Goal: Book appointment/travel/reservation

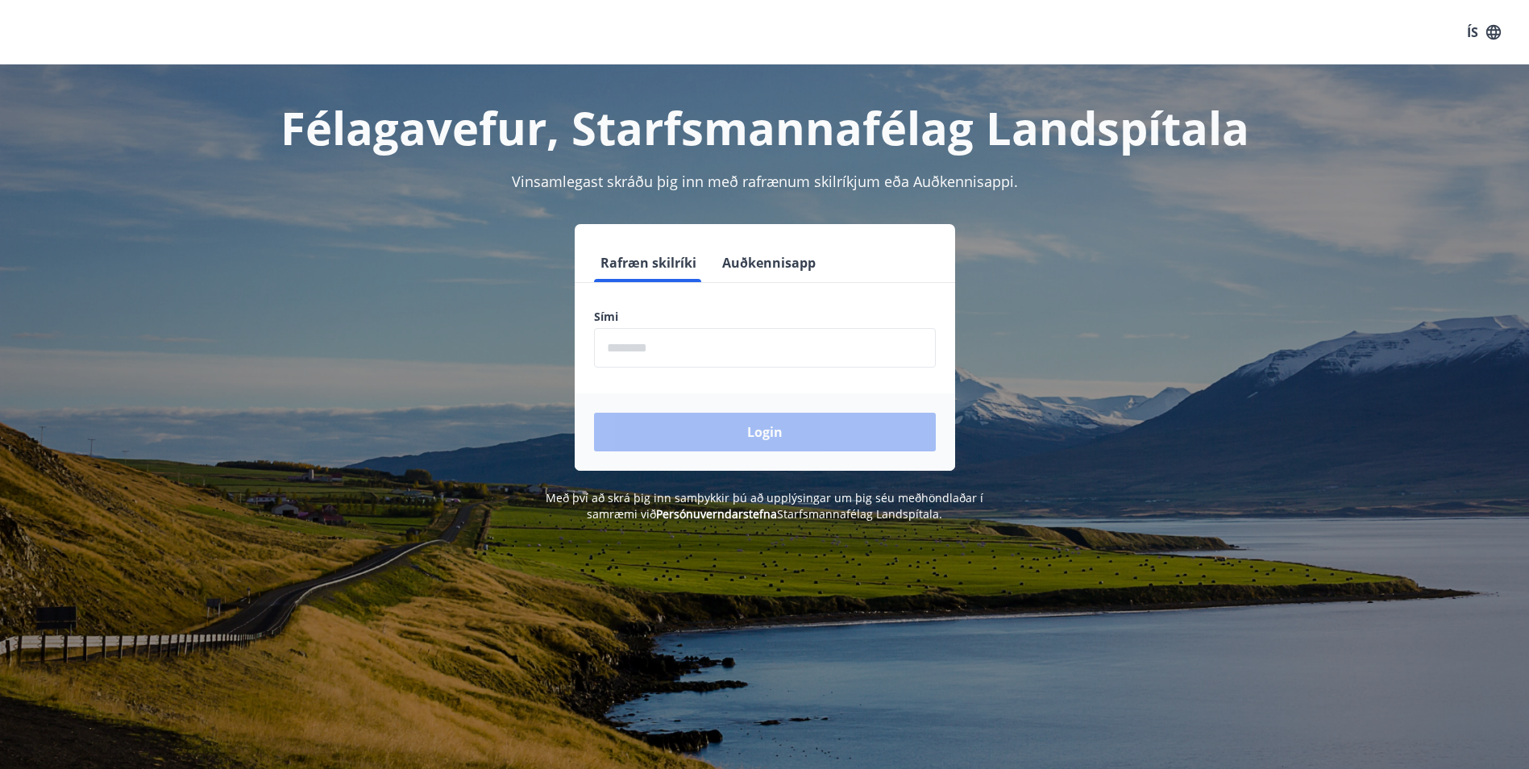
click at [680, 348] on input "phone" at bounding box center [765, 348] width 342 height 40
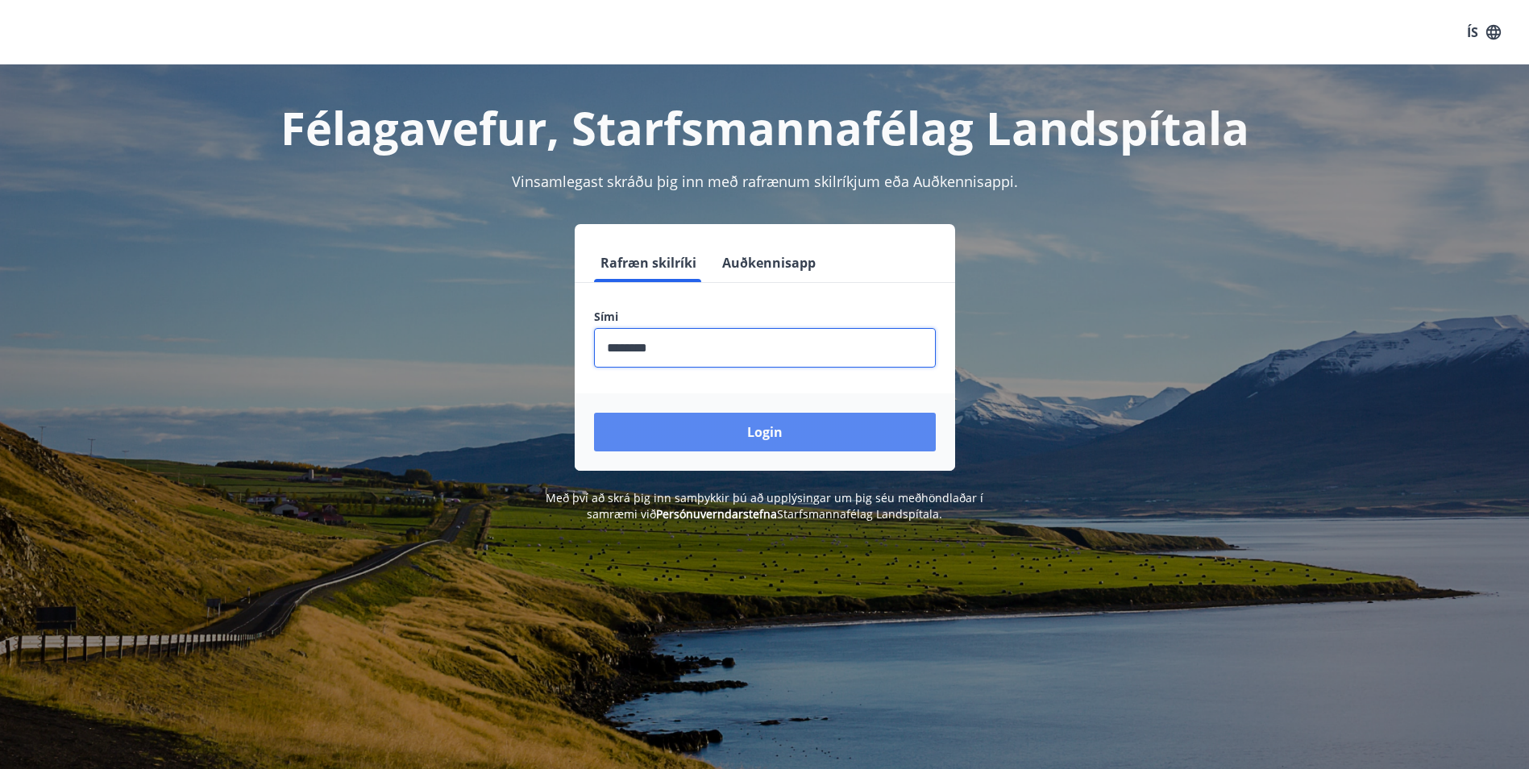
type input "********"
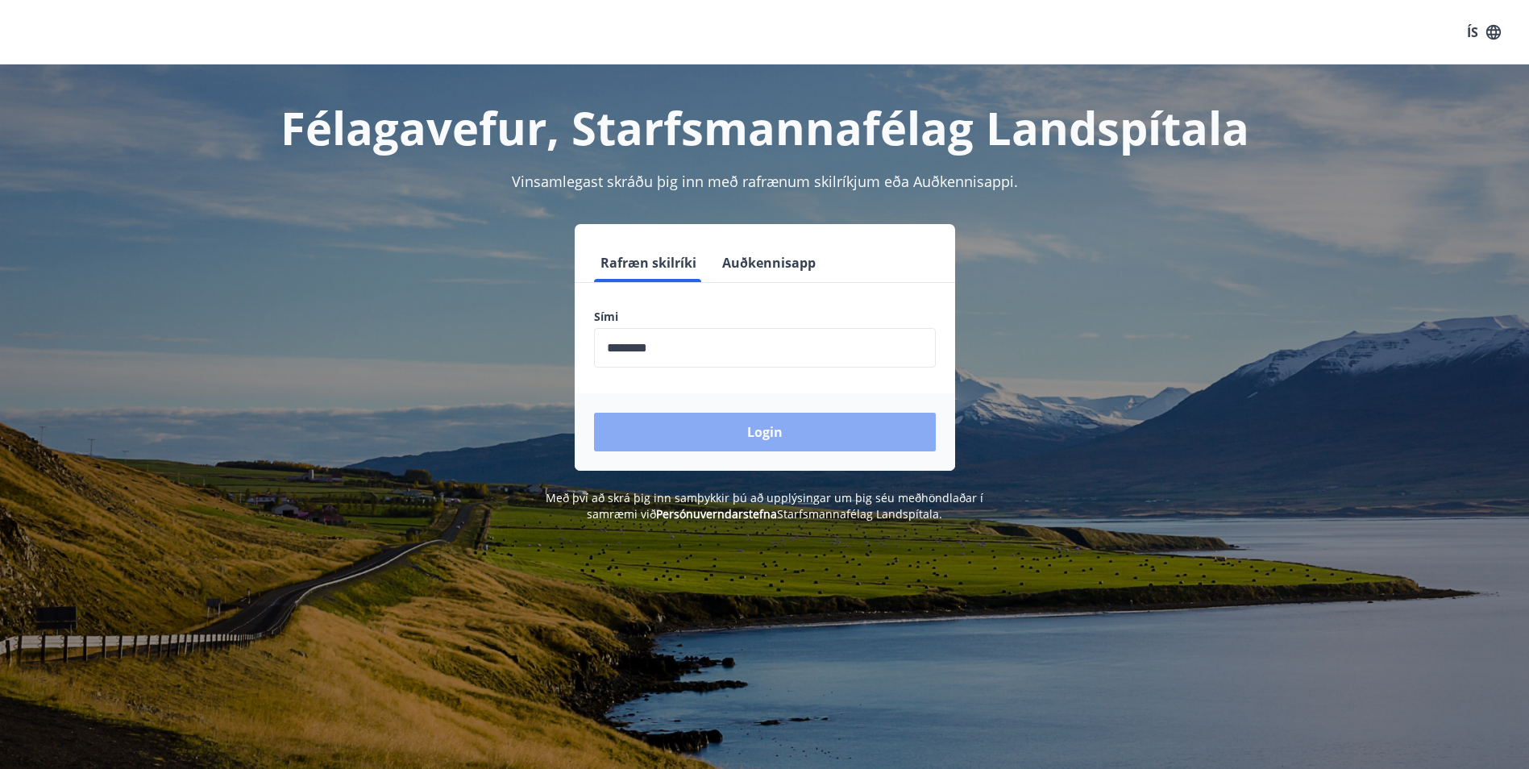
click at [757, 429] on button "Login" at bounding box center [765, 432] width 342 height 39
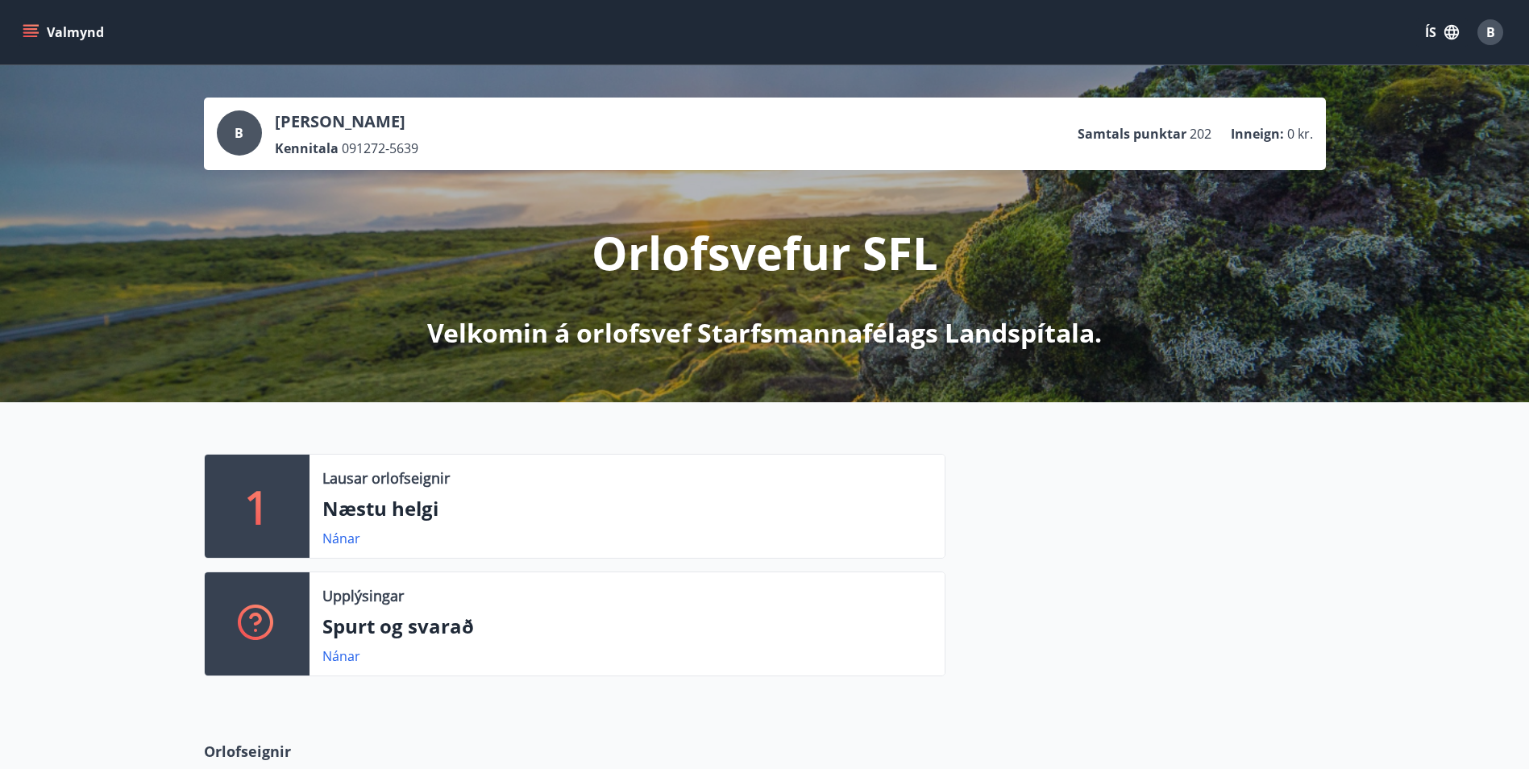
click at [29, 29] on icon "menu" at bounding box center [30, 29] width 15 height 2
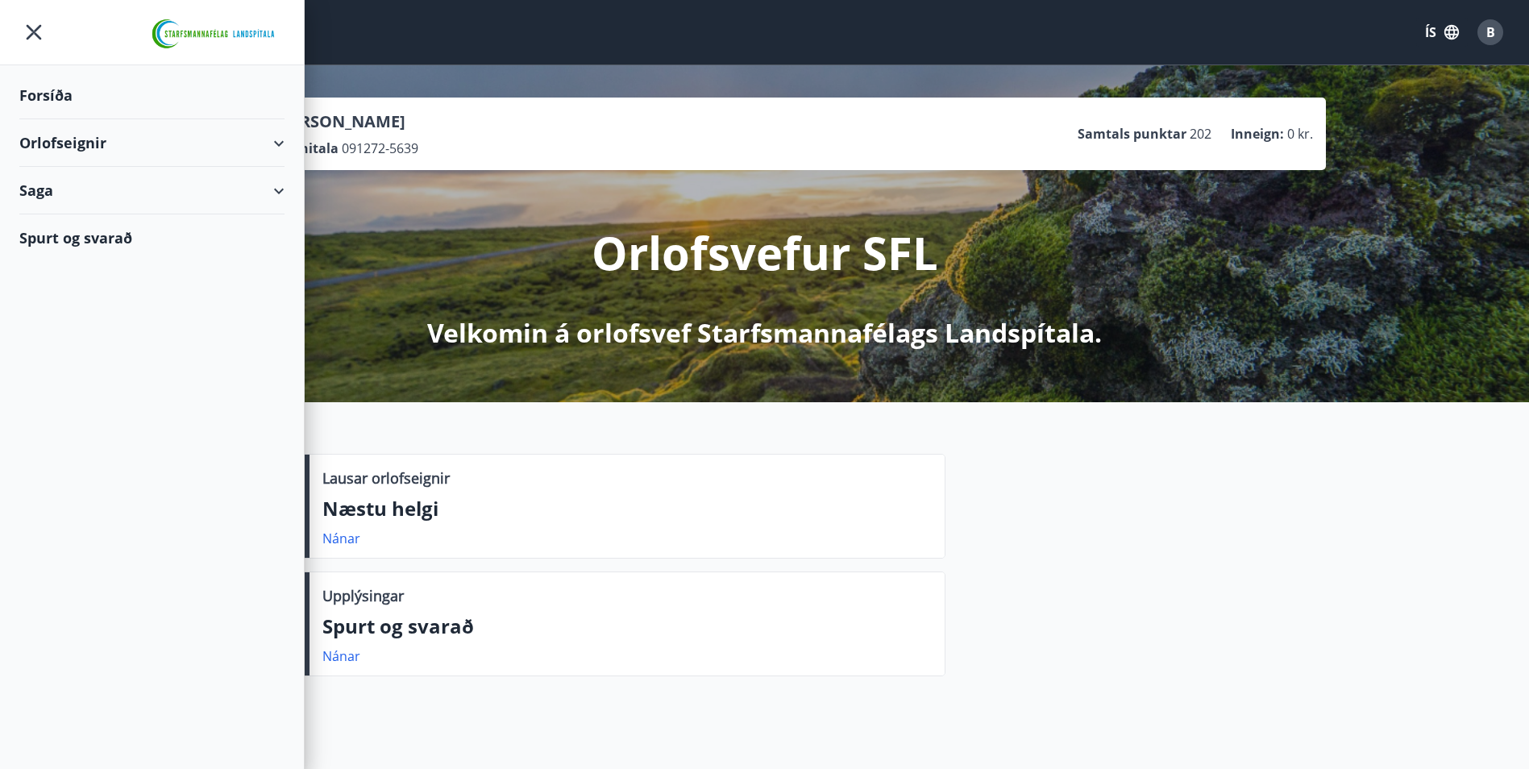
click at [108, 135] on div "Orlofseignir" at bounding box center [151, 143] width 265 height 48
click at [69, 189] on div "Framboð" at bounding box center [151, 184] width 239 height 34
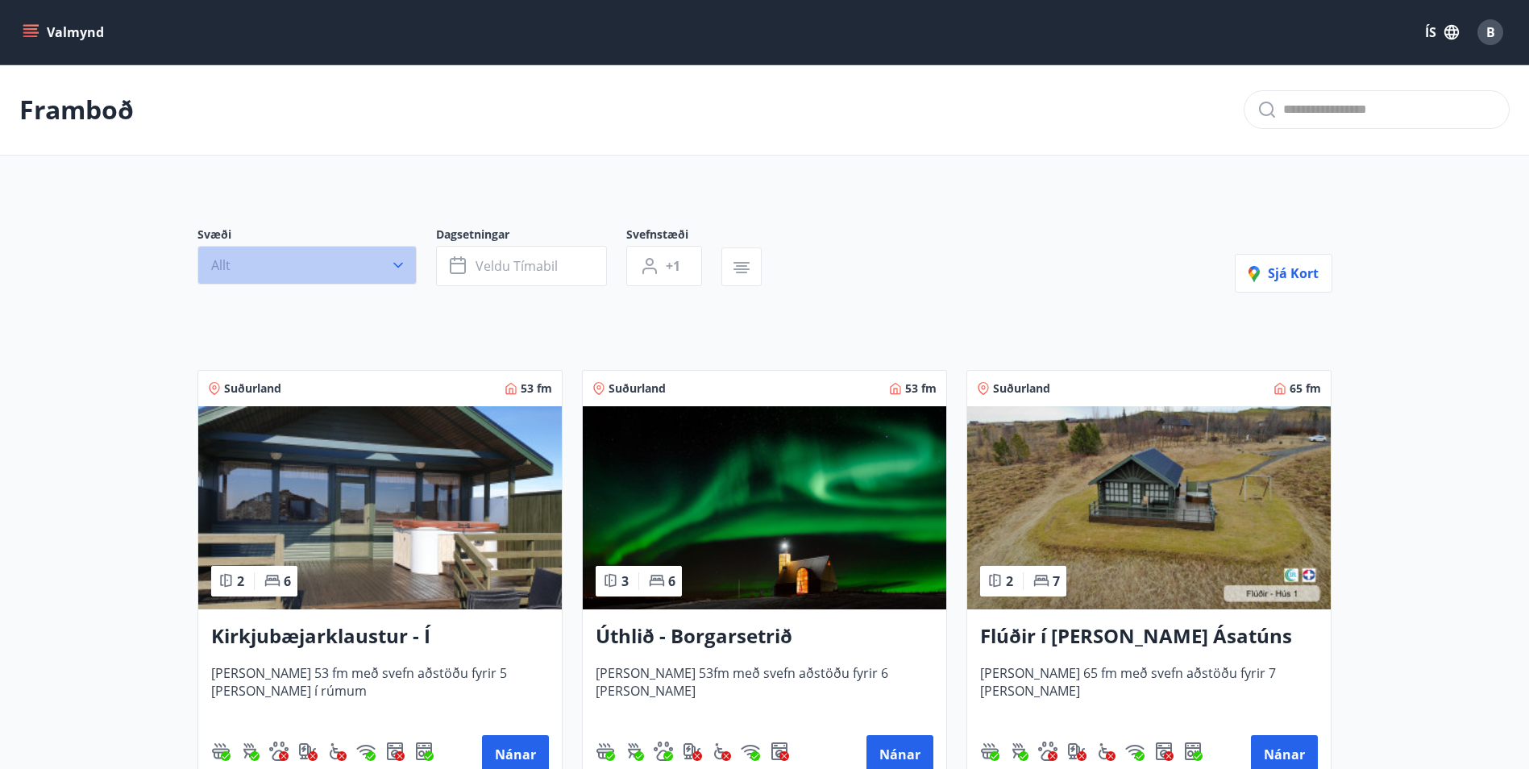
click at [400, 260] on icon "button" at bounding box center [398, 265] width 16 height 16
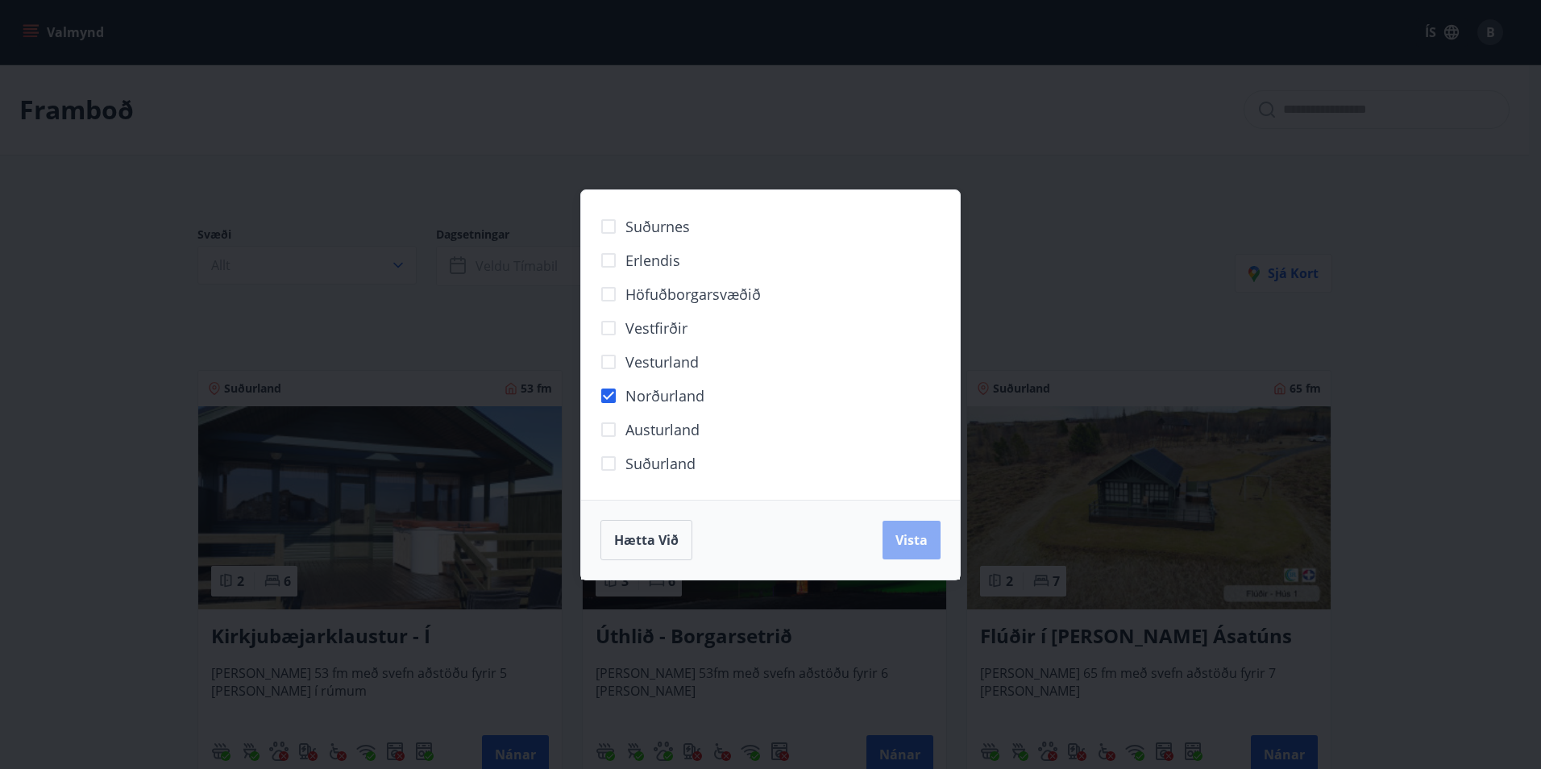
click at [909, 539] on span "Vista" at bounding box center [912, 540] width 32 height 18
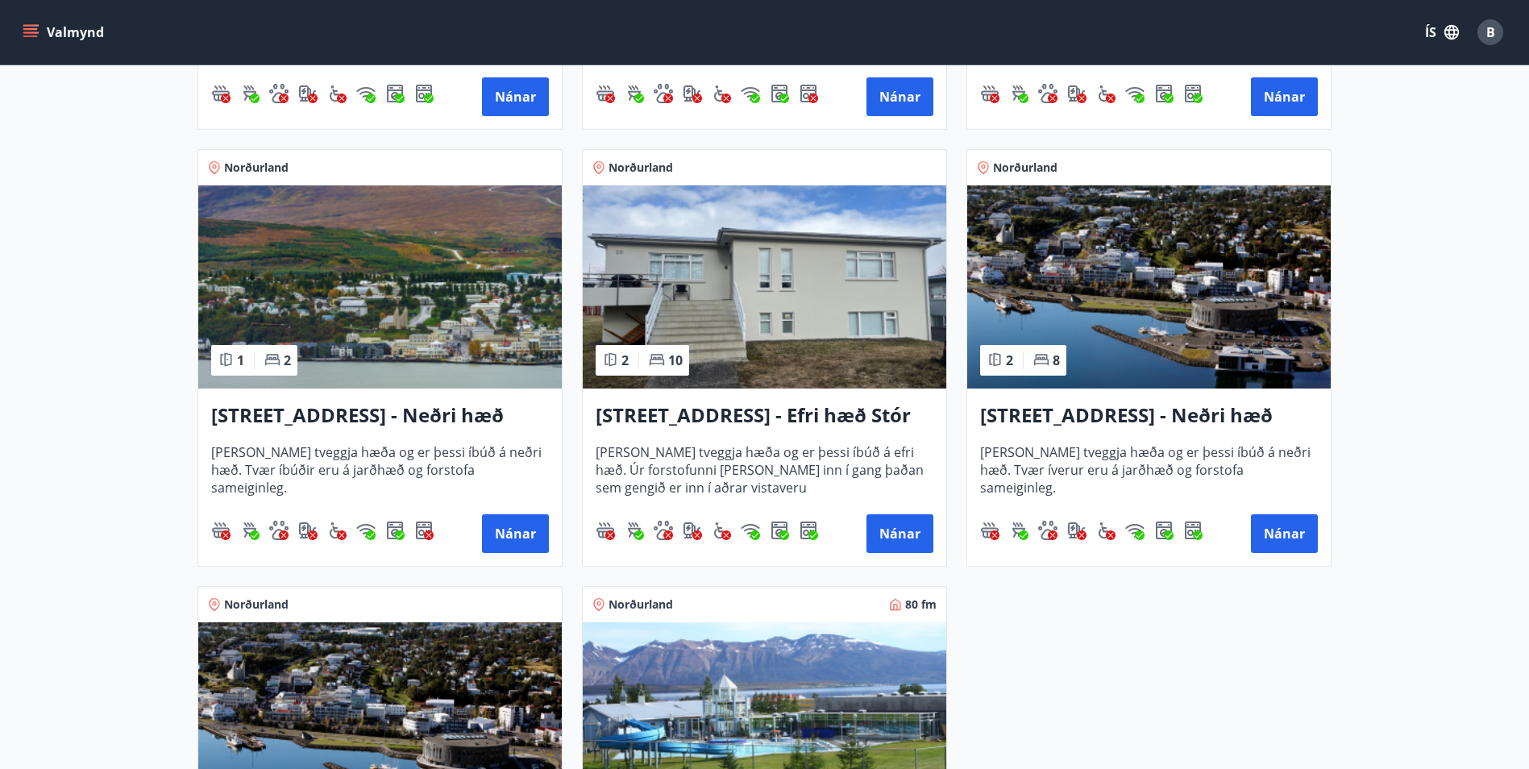
scroll to position [660, 0]
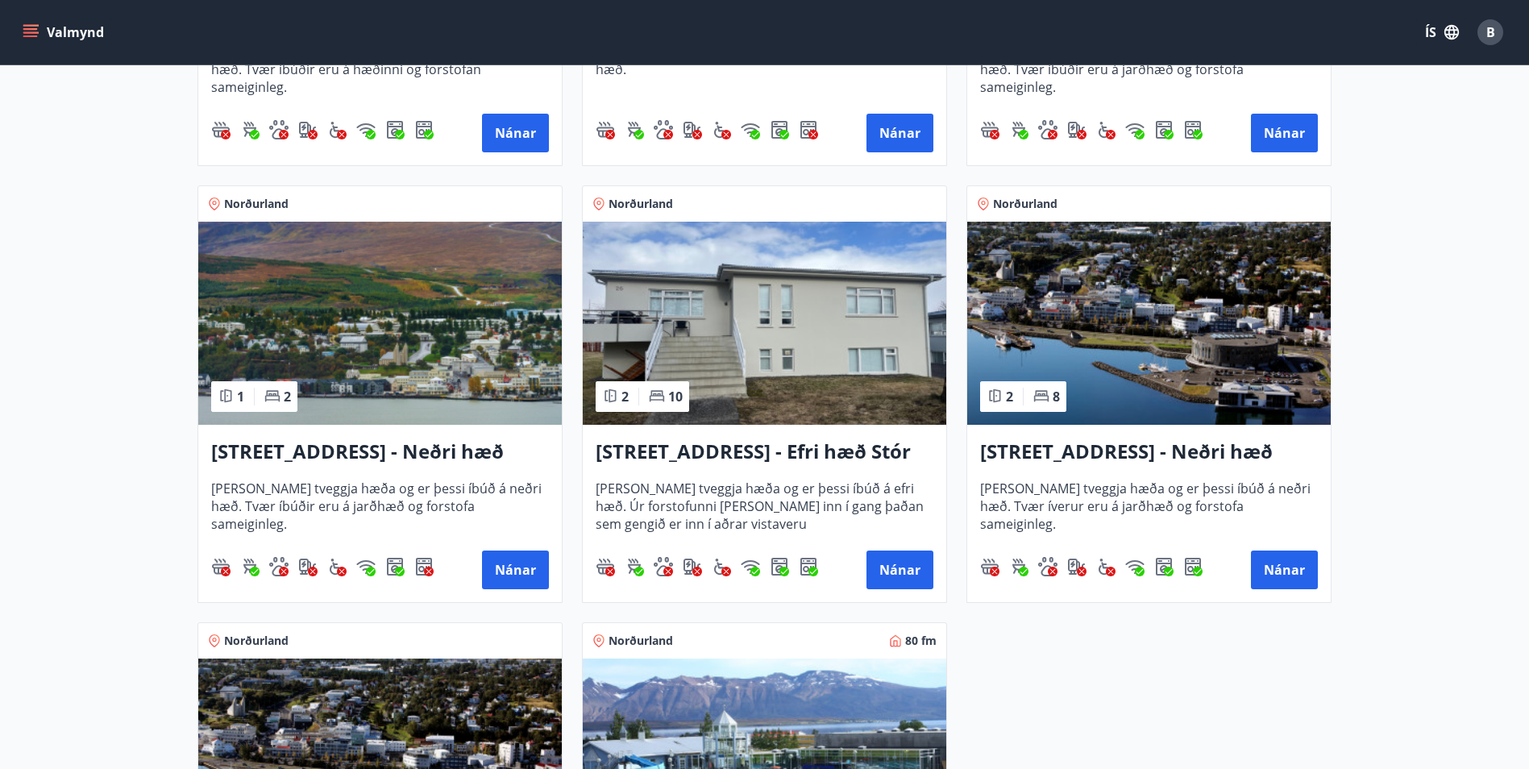
click at [753, 449] on h3 "Hrafnagilsstræti 26 - Efri hæð Stór íbúð 1" at bounding box center [765, 452] width 338 height 29
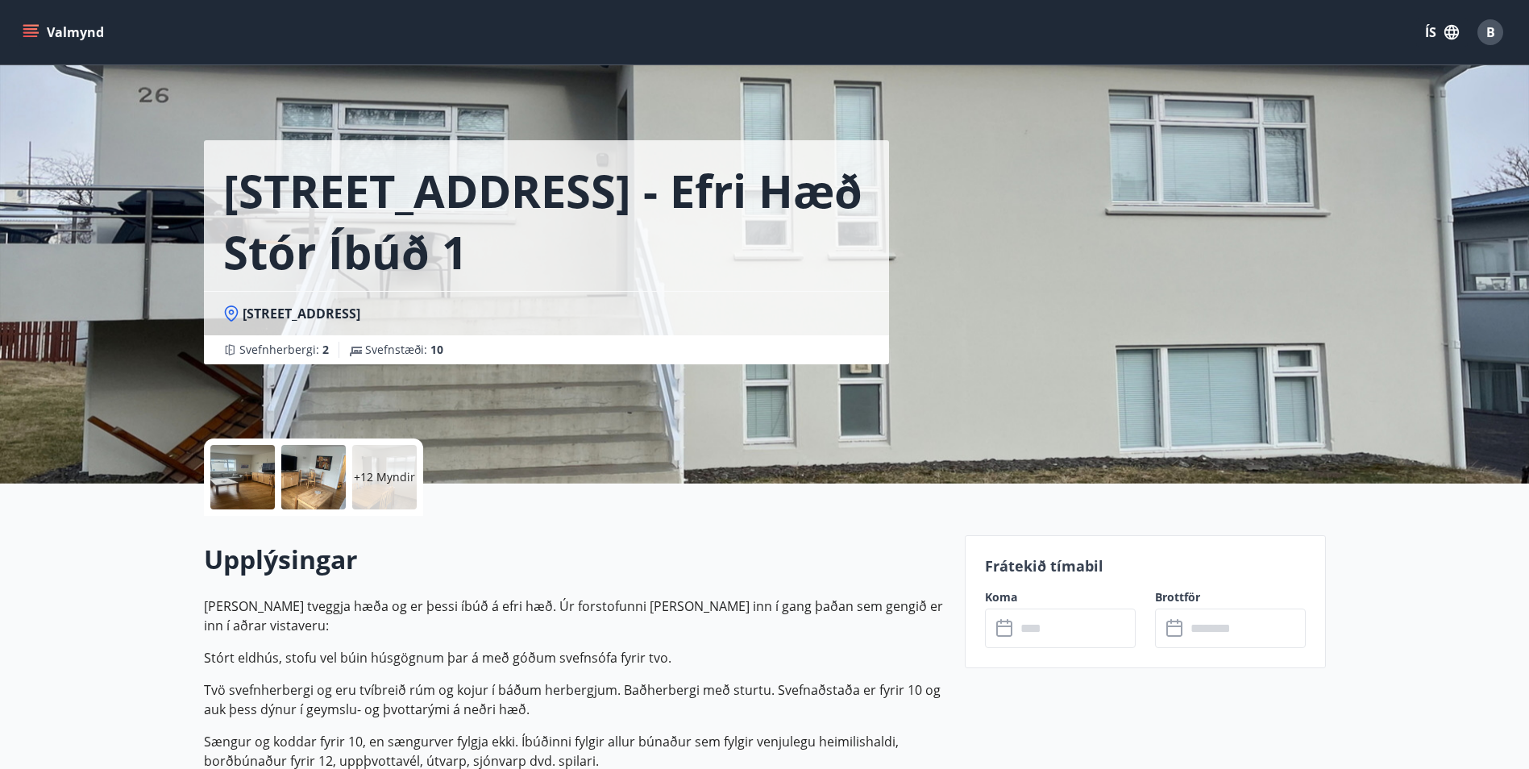
click at [996, 627] on icon at bounding box center [1005, 628] width 19 height 19
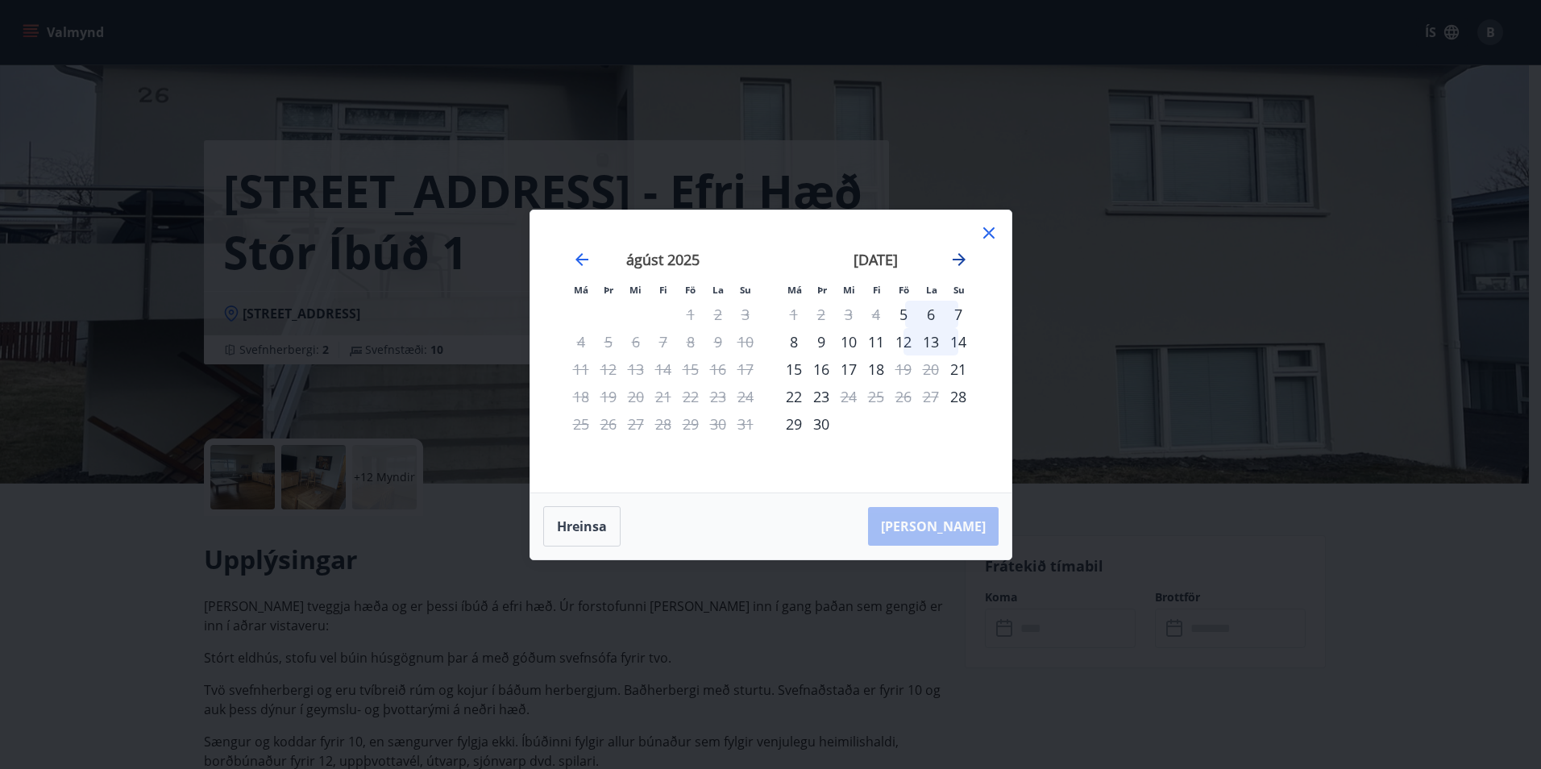
click at [958, 259] on icon "Move forward to switch to the next month." at bounding box center [959, 259] width 13 height 13
click at [988, 231] on icon at bounding box center [988, 232] width 11 height 11
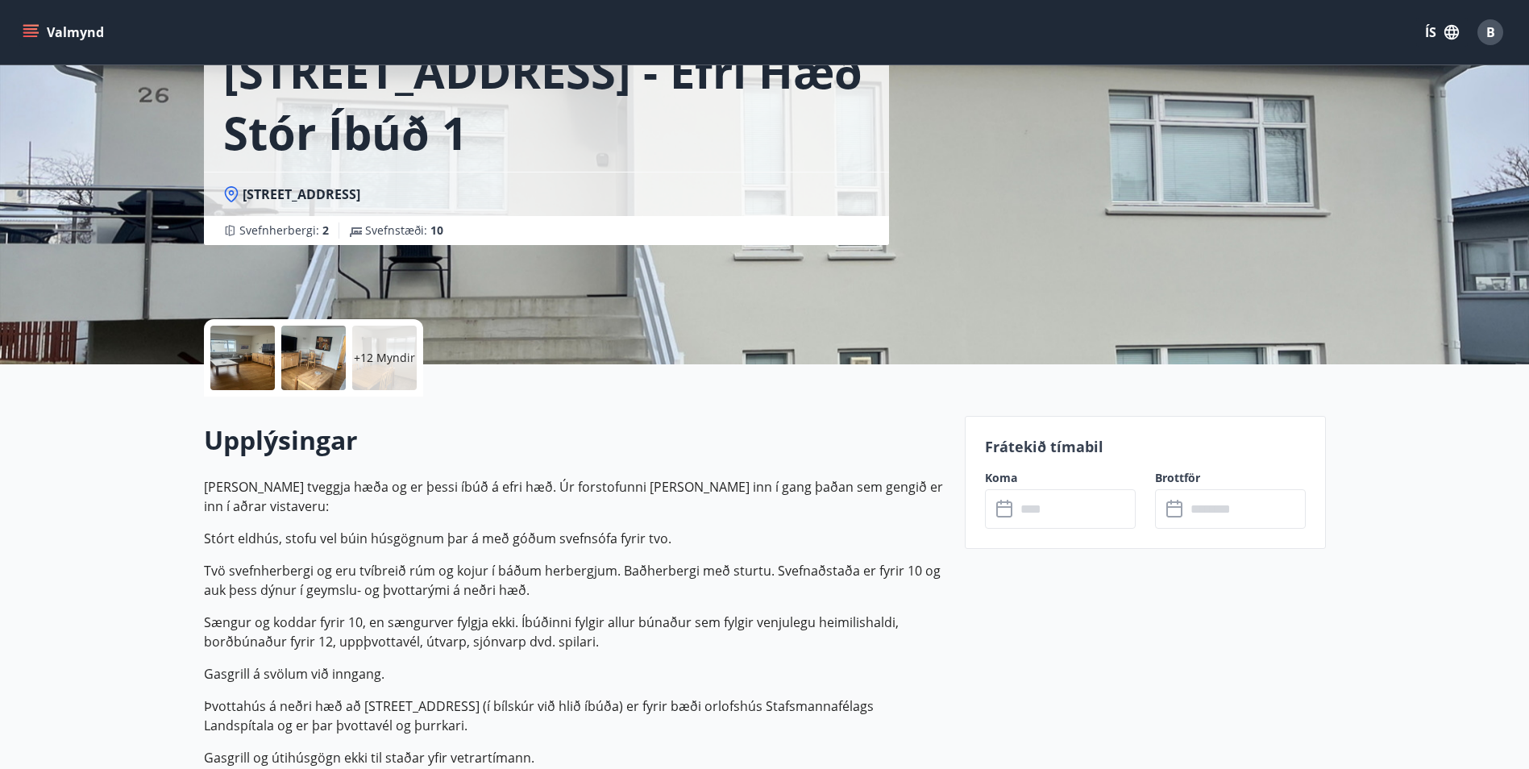
scroll to position [81, 0]
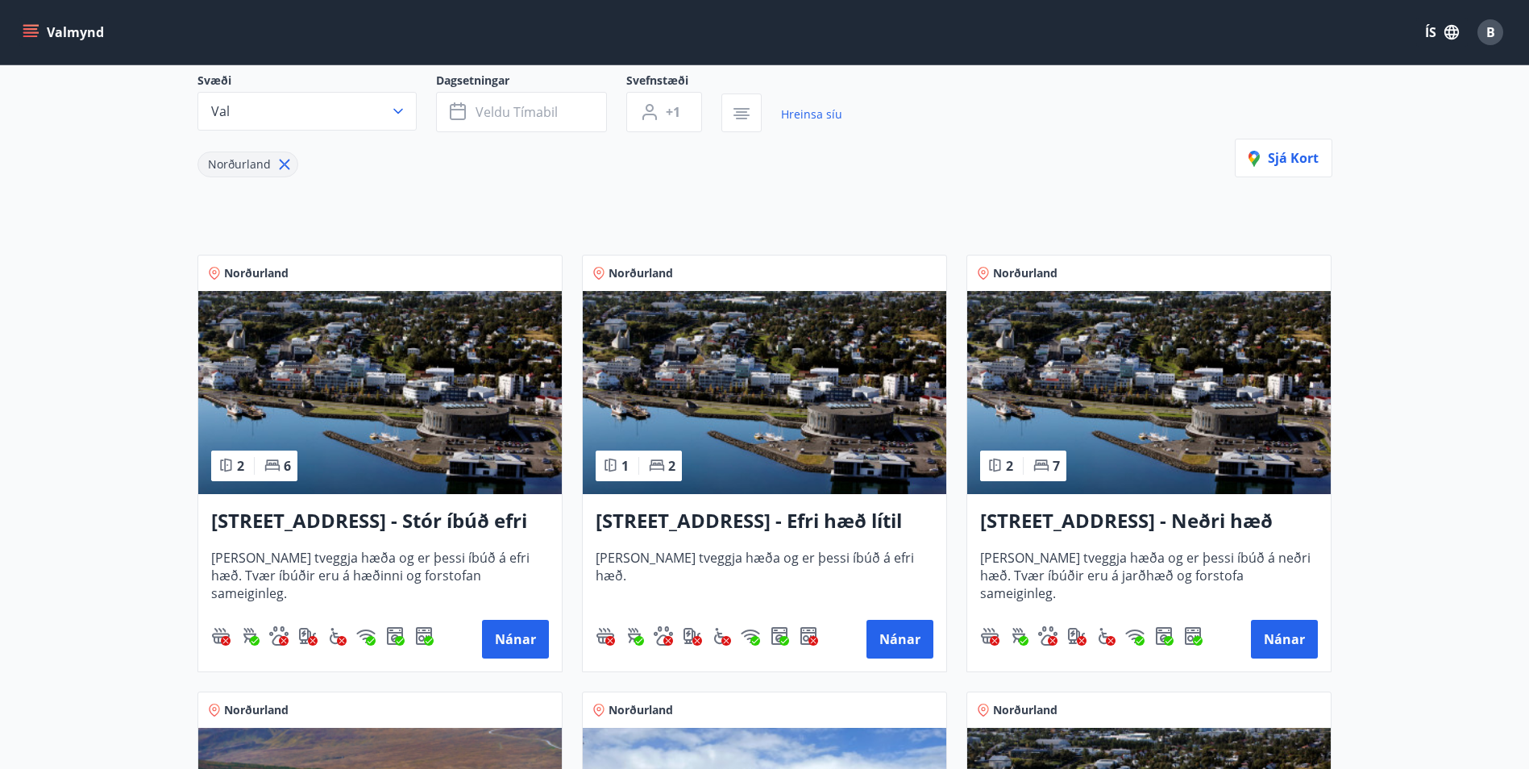
scroll to position [164, 0]
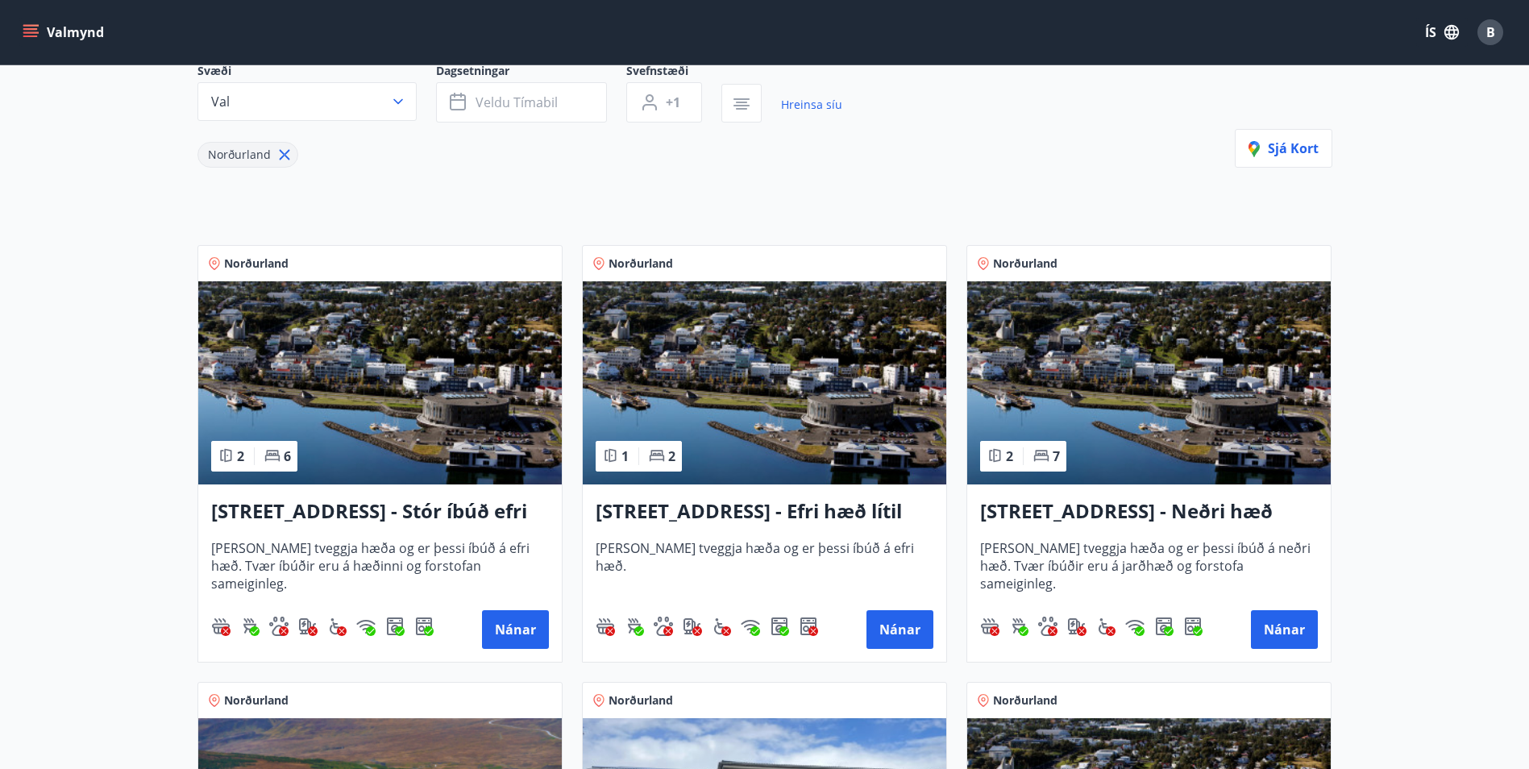
click at [370, 508] on h3 "Hrafnagilsstræti 23 - Stór íbúð efri hæð íbúð 1" at bounding box center [380, 511] width 338 height 29
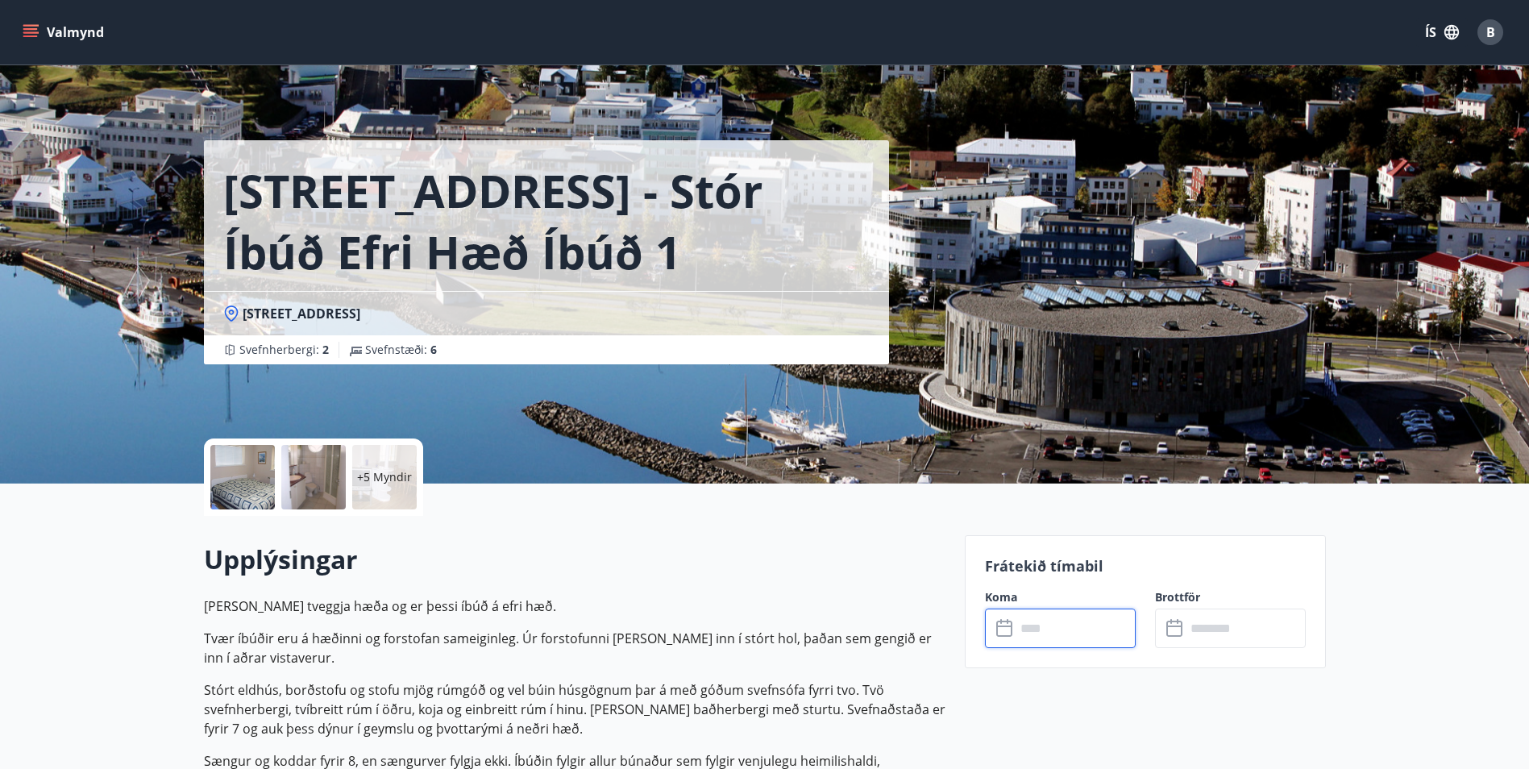
click at [1047, 632] on input "text" at bounding box center [1076, 629] width 120 height 40
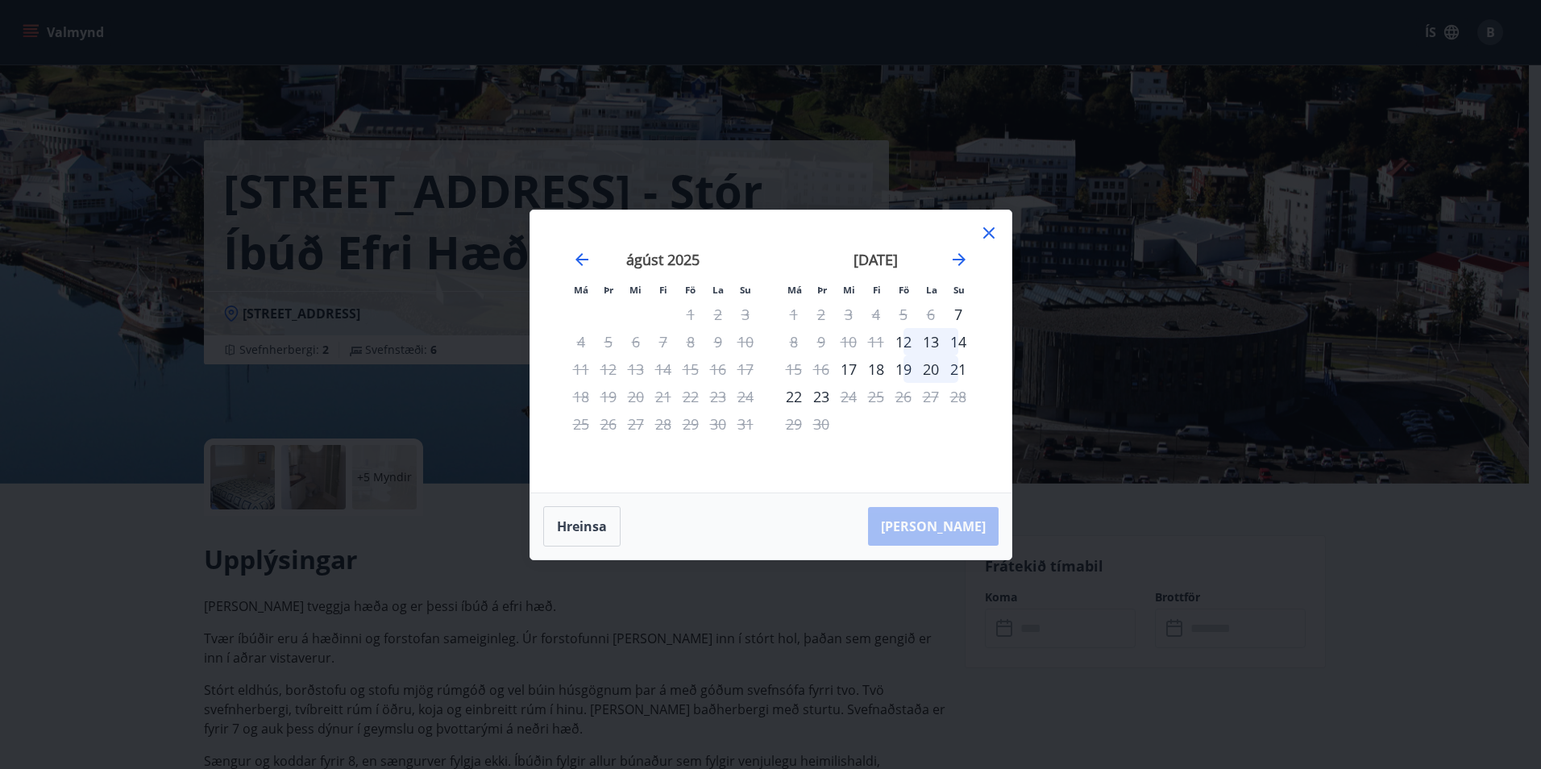
click at [905, 371] on div "19" at bounding box center [903, 369] width 27 height 27
click at [793, 397] on div "22" at bounding box center [793, 396] width 27 height 27
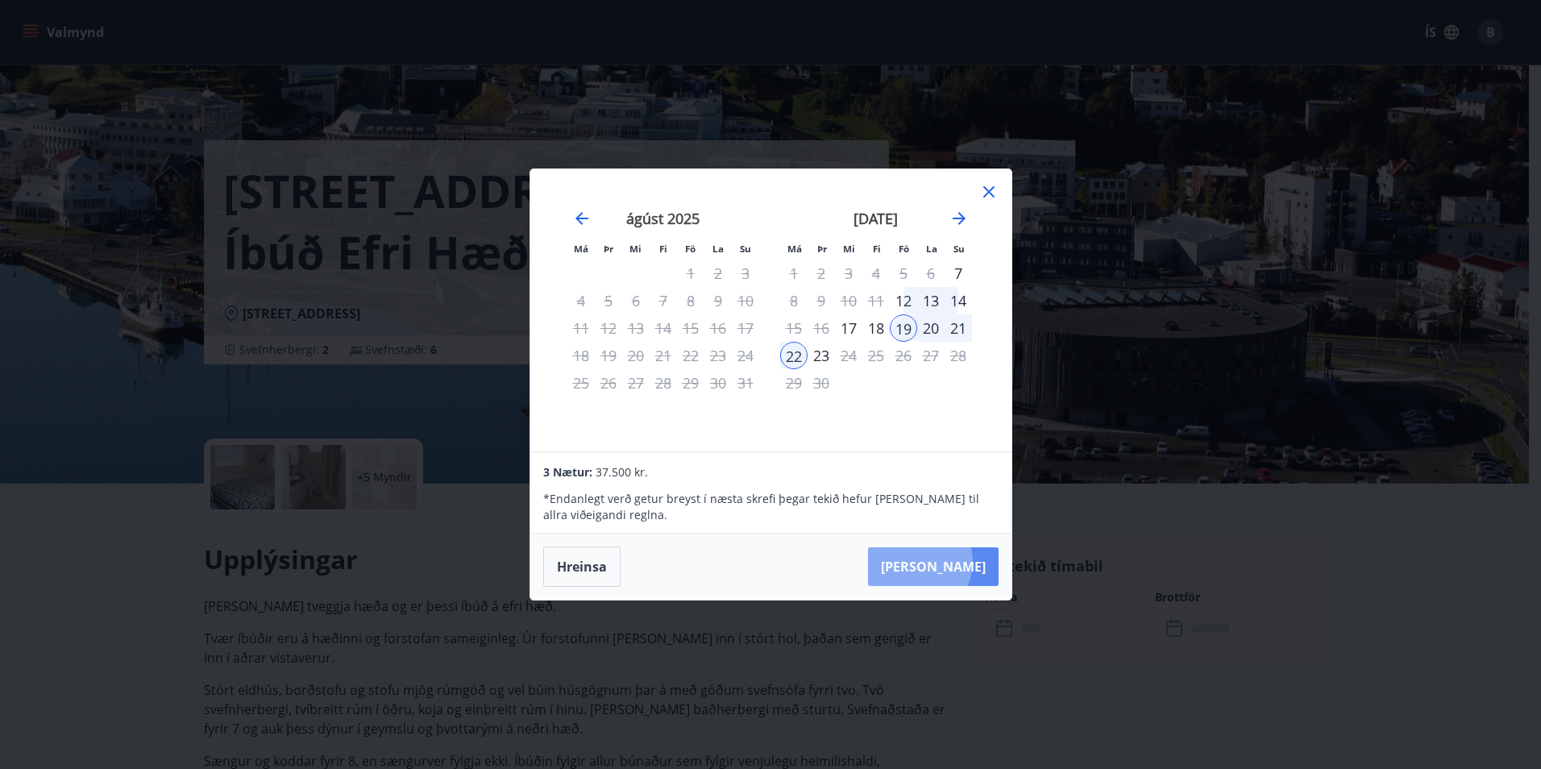
click at [968, 562] on button "Taka Frá" at bounding box center [933, 566] width 131 height 39
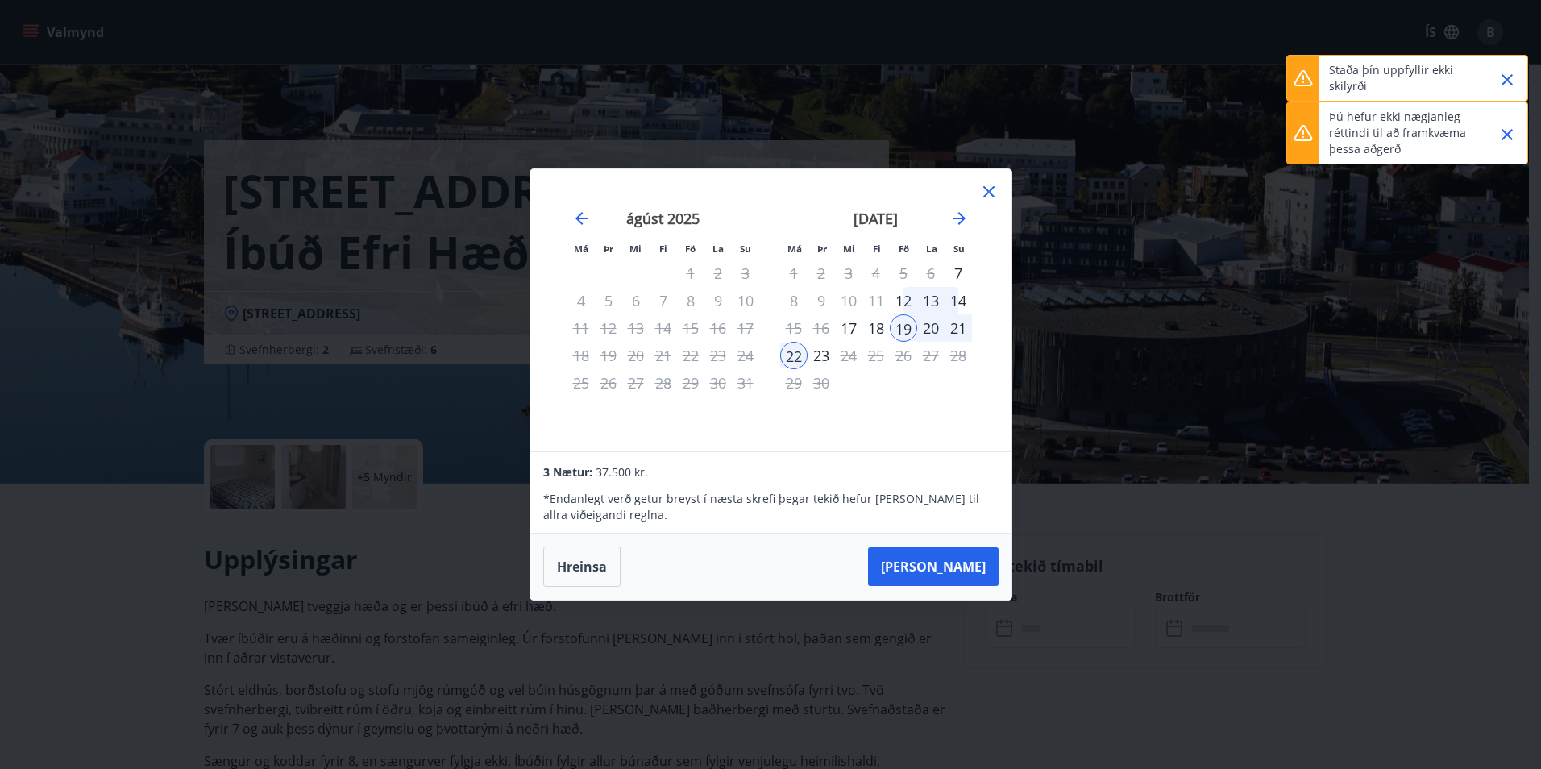
click at [986, 191] on icon at bounding box center [988, 191] width 19 height 19
